Goal: Use online tool/utility

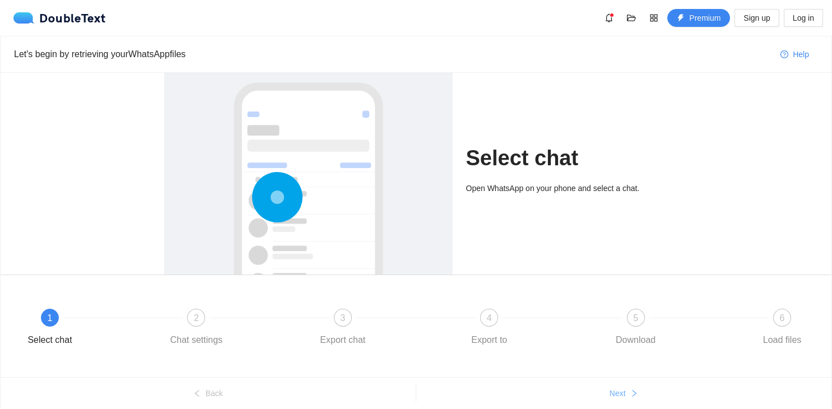
scroll to position [43, 0]
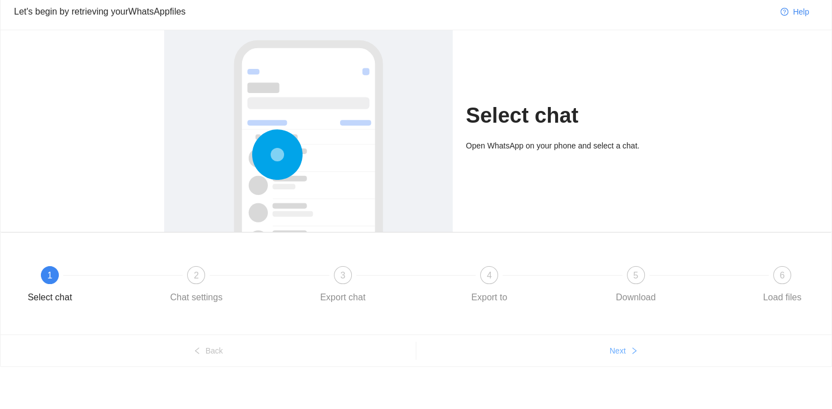
click at [623, 353] on span "Next" at bounding box center [618, 351] width 16 height 12
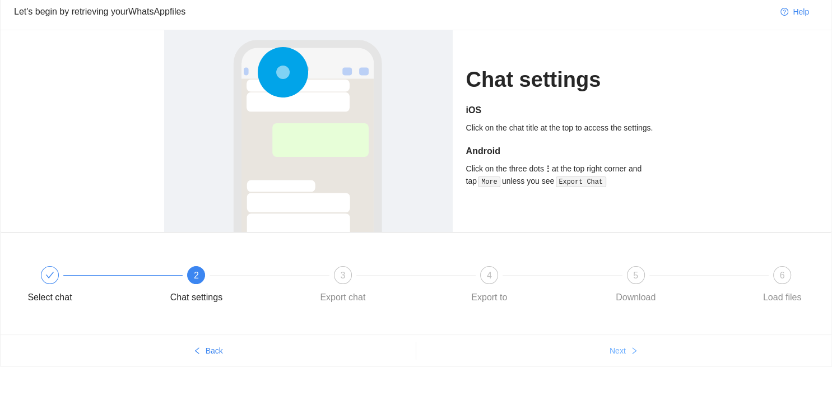
click at [621, 351] on span "Next" at bounding box center [618, 351] width 16 height 12
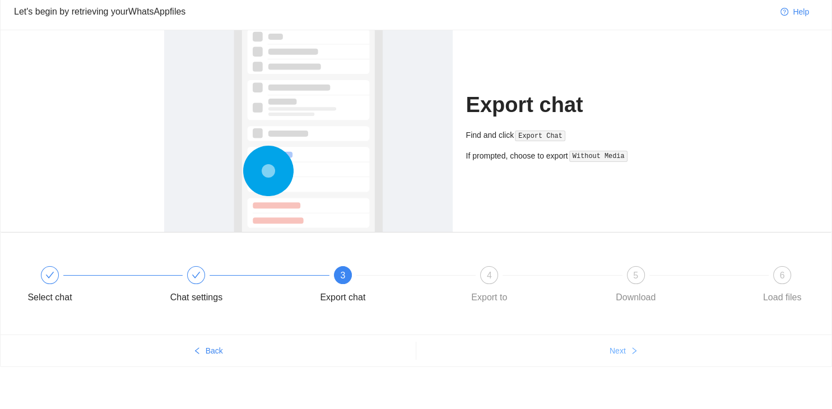
click at [621, 351] on span "Next" at bounding box center [618, 351] width 16 height 12
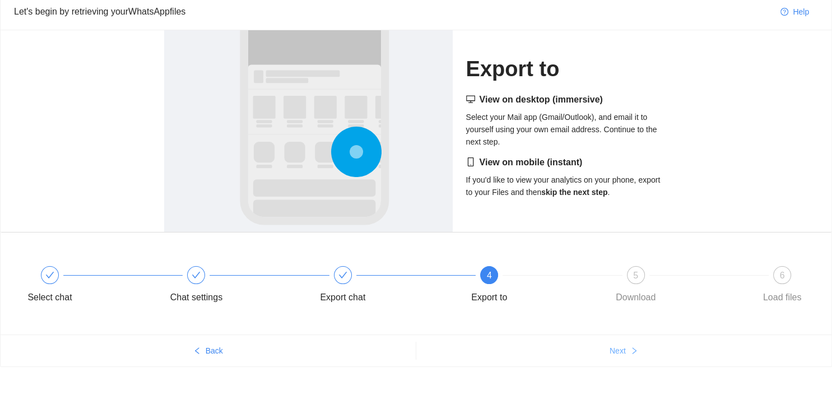
click at [621, 351] on span "Next" at bounding box center [618, 351] width 16 height 12
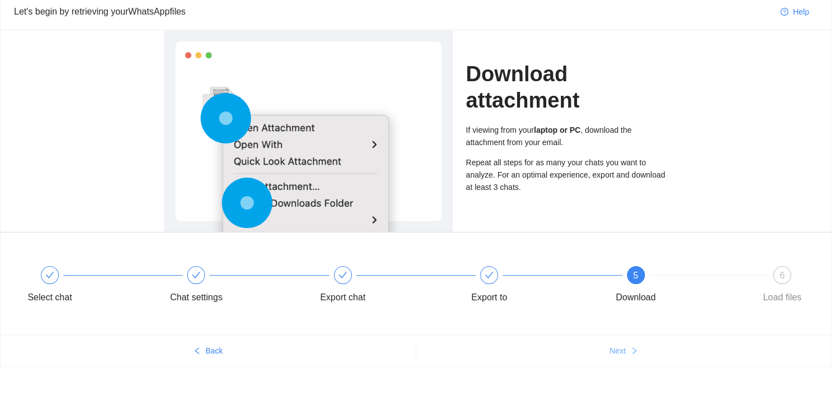
click at [621, 351] on span "Next" at bounding box center [618, 351] width 16 height 12
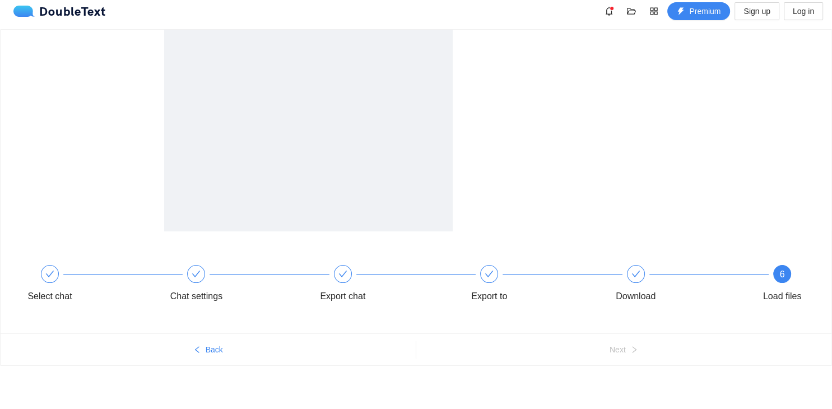
scroll to position [0, 0]
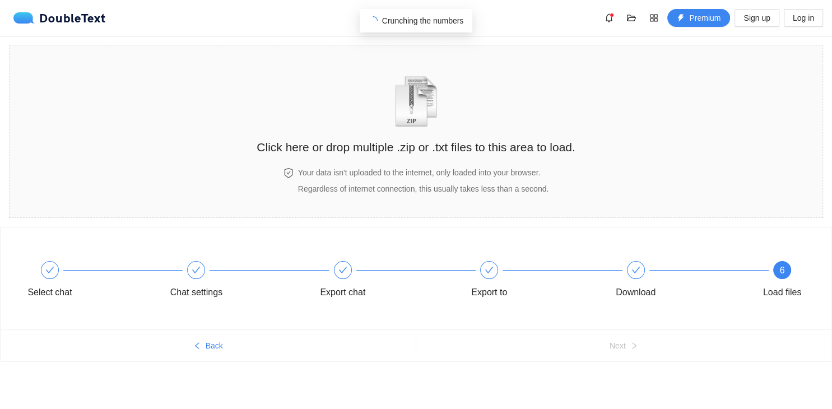
click at [328, 232] on div "Select chat Chat settings Export chat Export to Download 6 Load files" at bounding box center [416, 279] width 831 height 102
click at [638, 90] on section "Click here or drop multiple .zip or .txt files to this area to load. Your data …" at bounding box center [416, 131] width 814 height 173
click at [278, 149] on h2 "Click here or drop multiple .zip or .txt files to this area to load." at bounding box center [416, 147] width 318 height 18
